Goal: Check status: Check status

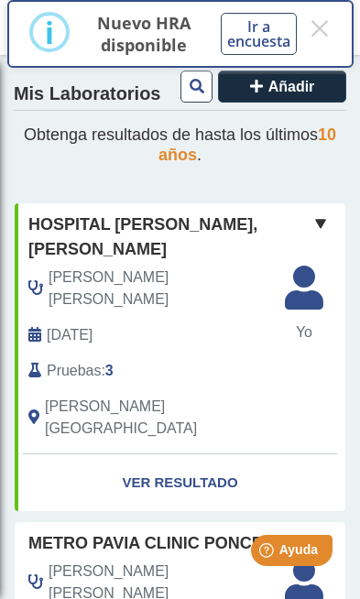
click at [209, 454] on link "Ver Resultado" at bounding box center [180, 483] width 330 height 58
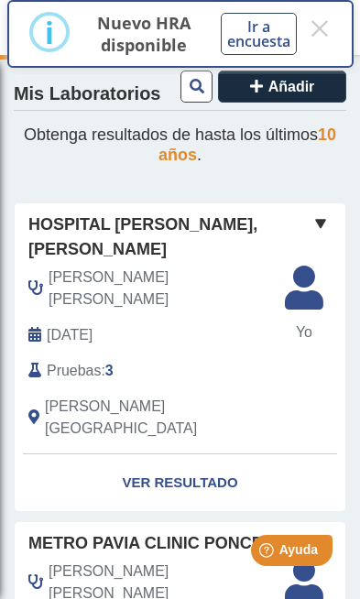
click at [187, 454] on link "Ver Resultado" at bounding box center [180, 483] width 330 height 58
click at [191, 454] on link "Ver Resultado" at bounding box center [180, 483] width 330 height 58
click at [214, 454] on link "Ver Resultado" at bounding box center [180, 483] width 330 height 58
click at [211, 454] on link "Ver Resultado" at bounding box center [180, 483] width 330 height 58
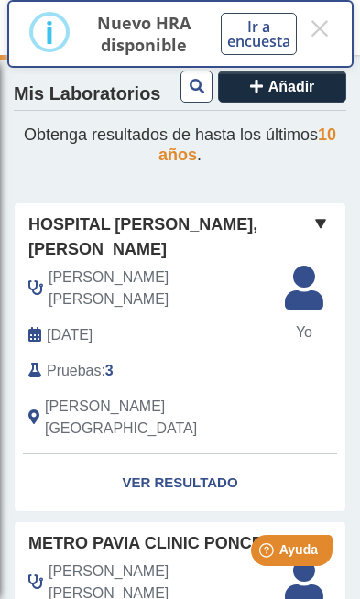
click at [171, 454] on link "Ver Resultado" at bounding box center [180, 483] width 330 height 58
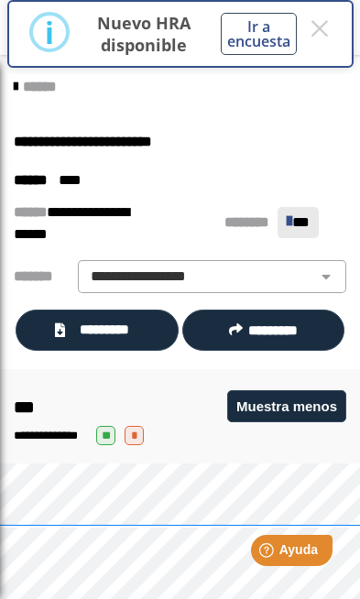
click at [132, 324] on span "*********" at bounding box center [104, 329] width 68 height 20
